Goal: Transaction & Acquisition: Purchase product/service

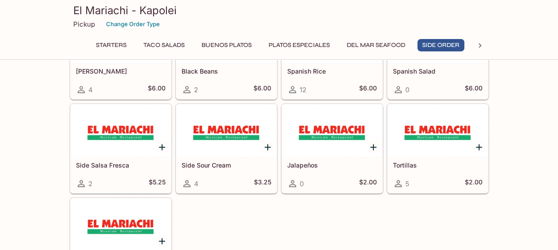
scroll to position [1909, 0]
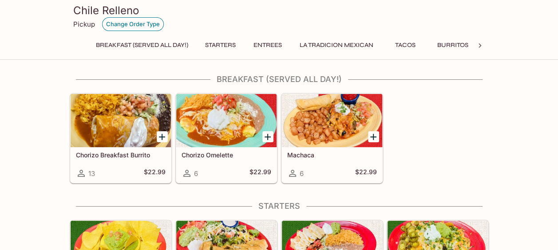
click at [130, 24] on button "Change Order Type" at bounding box center [133, 24] width 62 height 14
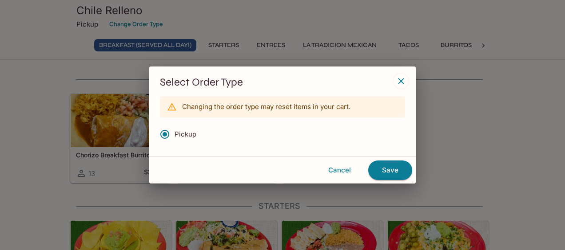
click at [402, 77] on icon "button" at bounding box center [401, 81] width 11 height 11
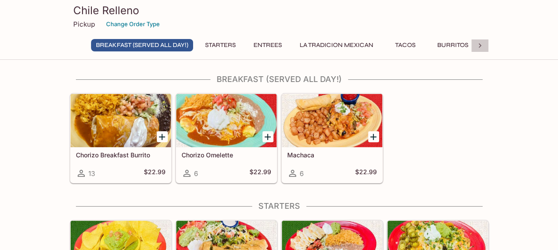
click at [483, 46] on icon at bounding box center [479, 45] width 9 height 9
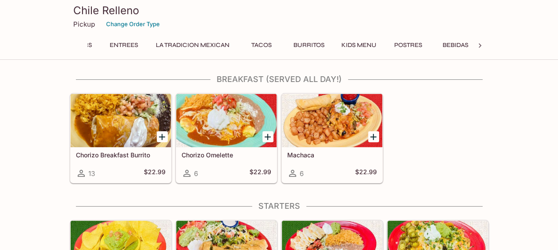
scroll to position [0, 226]
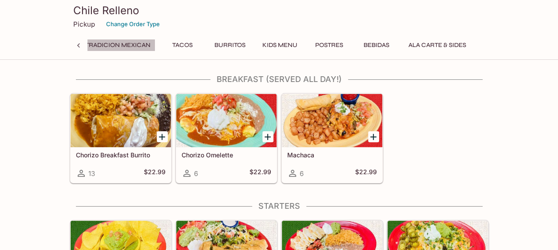
click at [126, 45] on button "La Tradicion Mexican" at bounding box center [113, 45] width 83 height 12
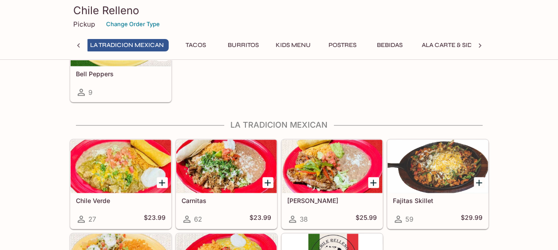
scroll to position [565, 0]
